Goal: Transaction & Acquisition: Purchase product/service

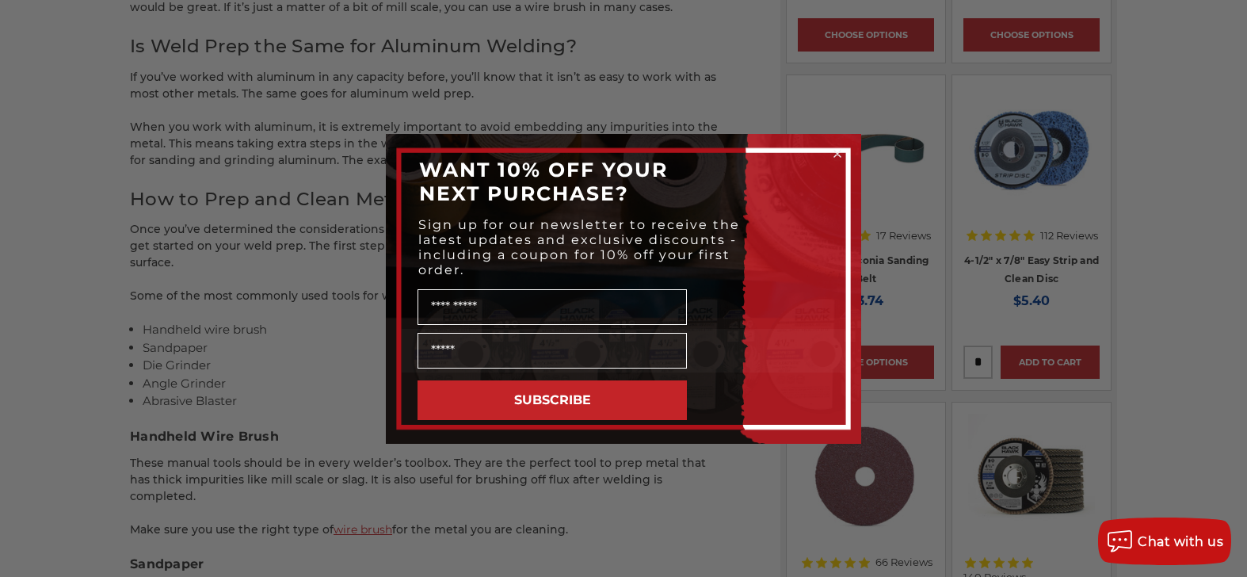
scroll to position [1352, 0]
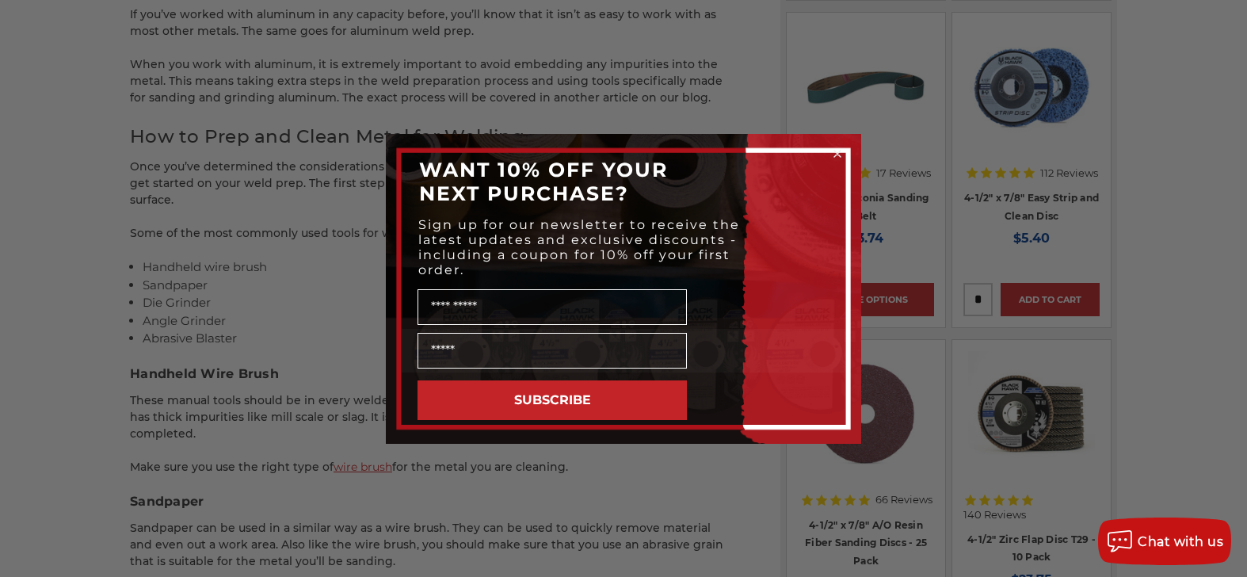
drag, startPoint x: 1248, startPoint y: 78, endPoint x: 1237, endPoint y: 258, distance: 180.2
click at [835, 151] on icon "Close dialog" at bounding box center [837, 154] width 6 height 6
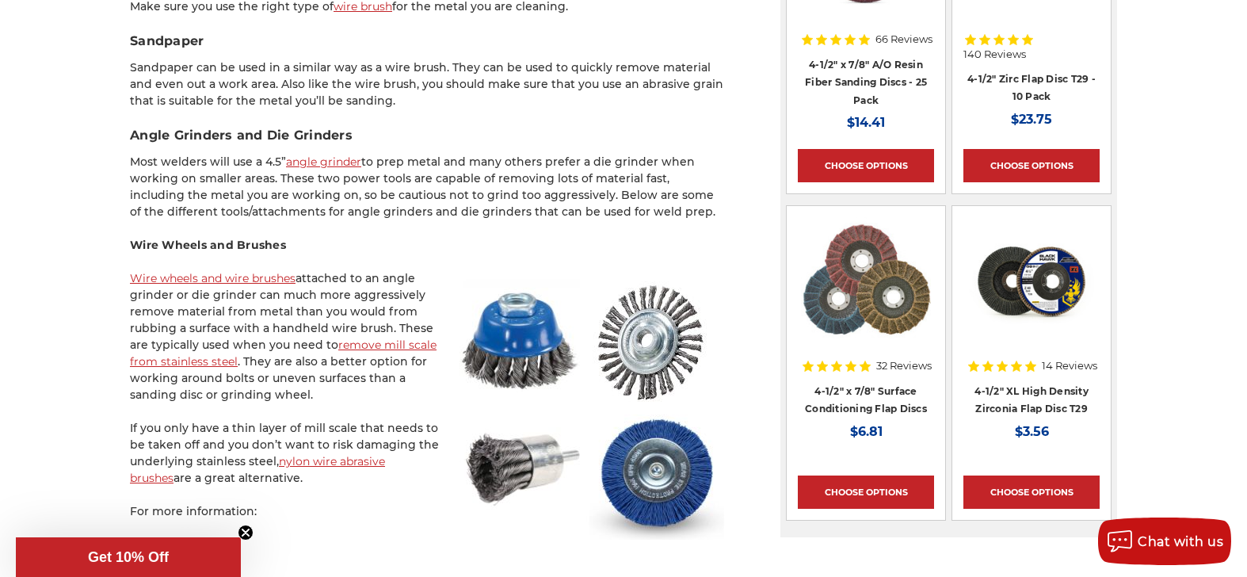
scroll to position [1887, 0]
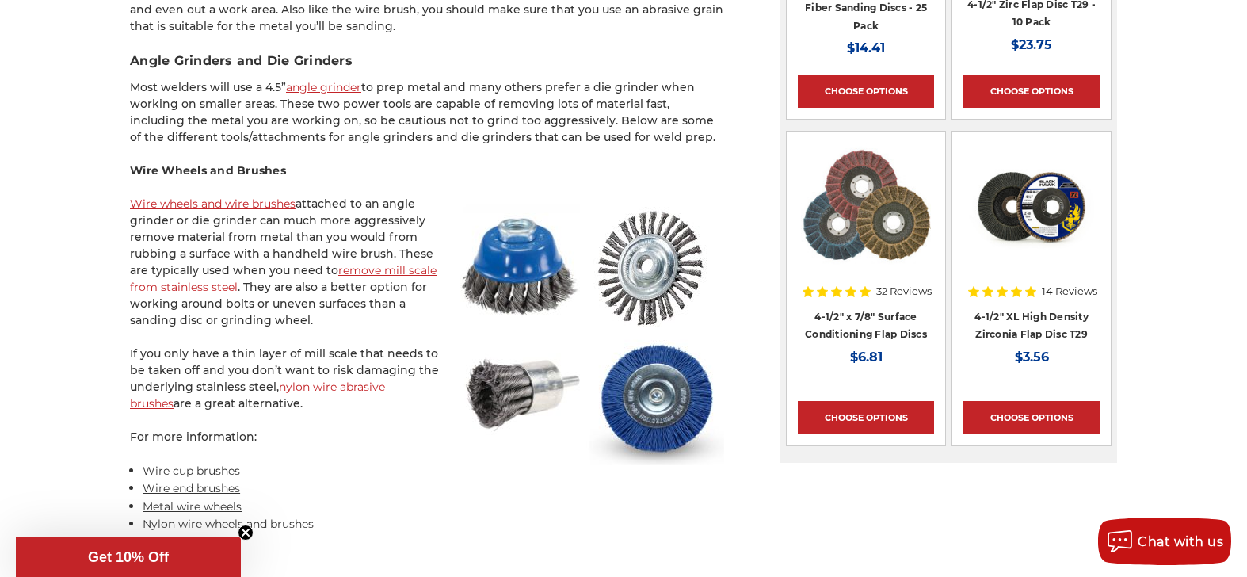
click at [353, 380] on link "nylon wire abrasive brushes" at bounding box center [257, 395] width 255 height 31
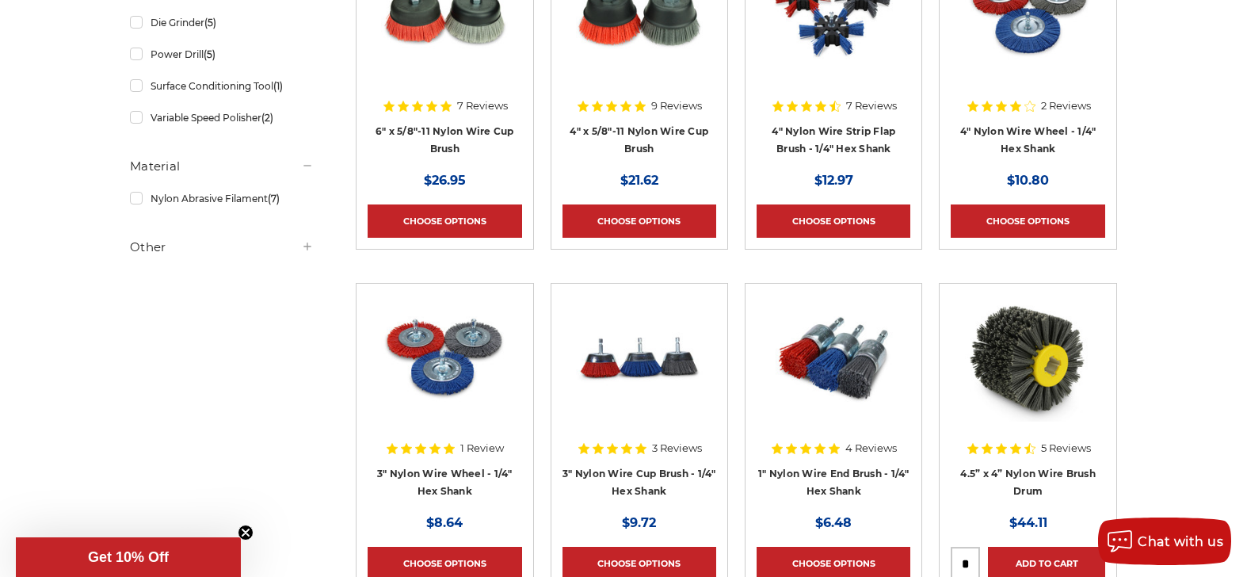
scroll to position [440, 0]
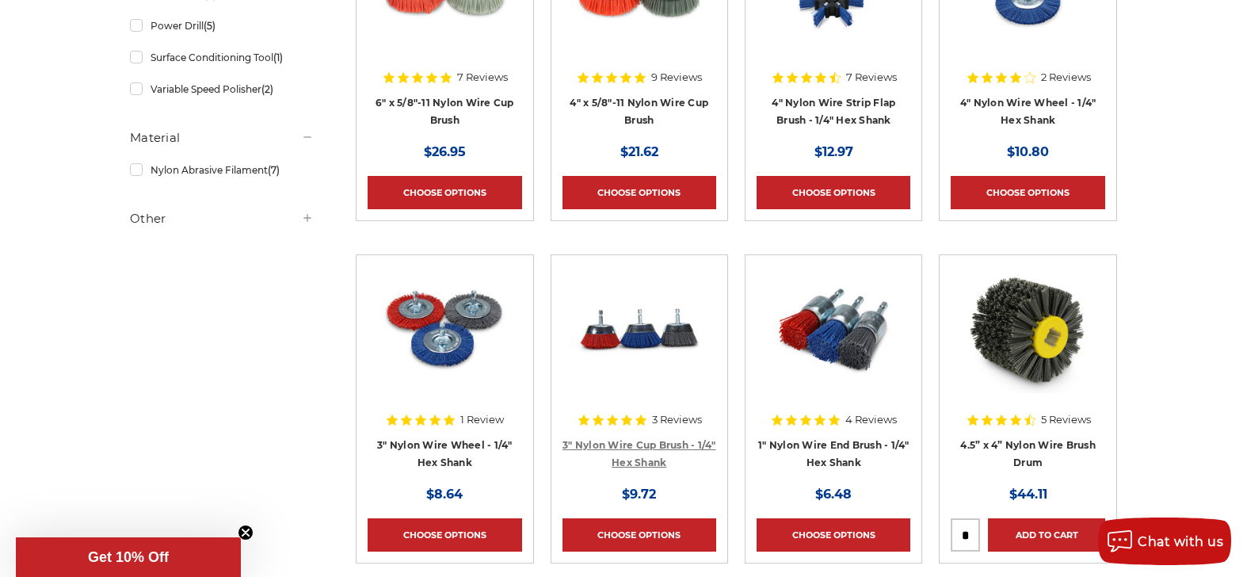
click at [665, 443] on link "3" Nylon Wire Cup Brush - 1/4" Hex Shank" at bounding box center [640, 454] width 154 height 30
